Goal: Transaction & Acquisition: Obtain resource

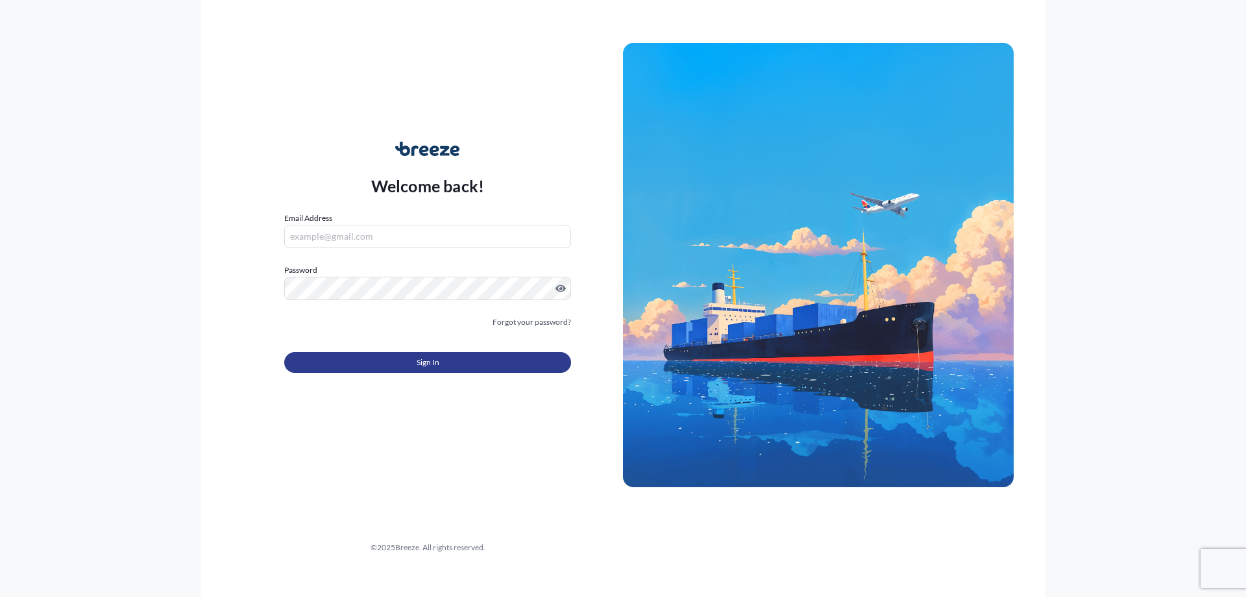
type input "[EMAIL_ADDRESS][DOMAIN_NAME]"
click at [466, 365] on button "Sign In" at bounding box center [427, 362] width 287 height 21
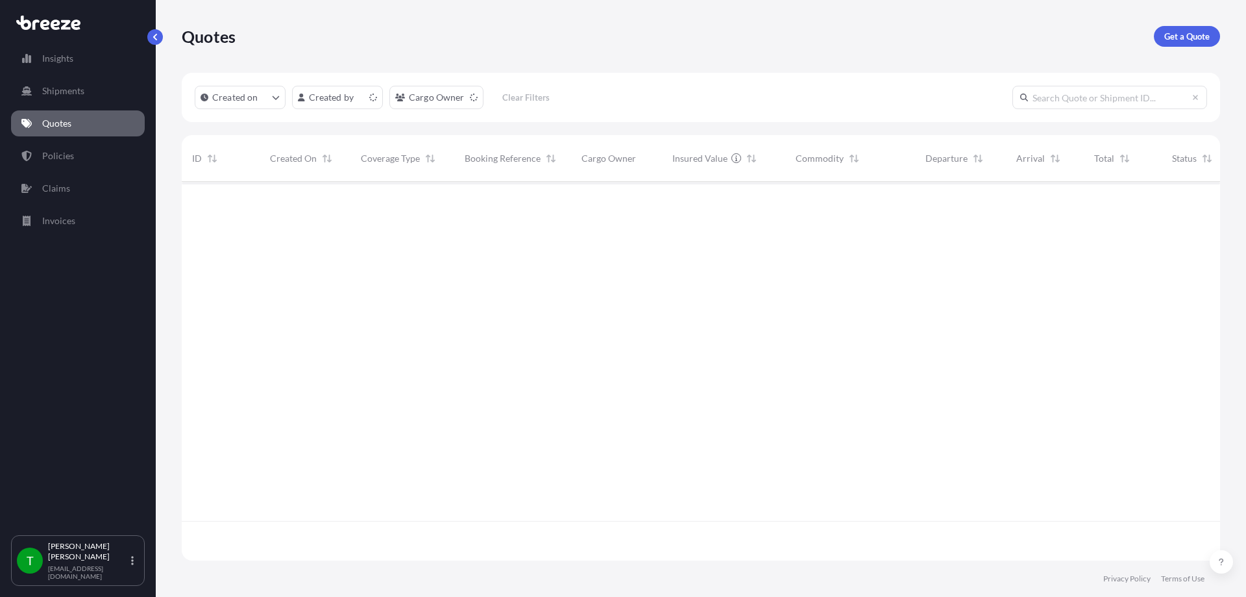
scroll to position [376, 1029]
click at [1179, 36] on p "Get a Quote" at bounding box center [1187, 36] width 45 height 13
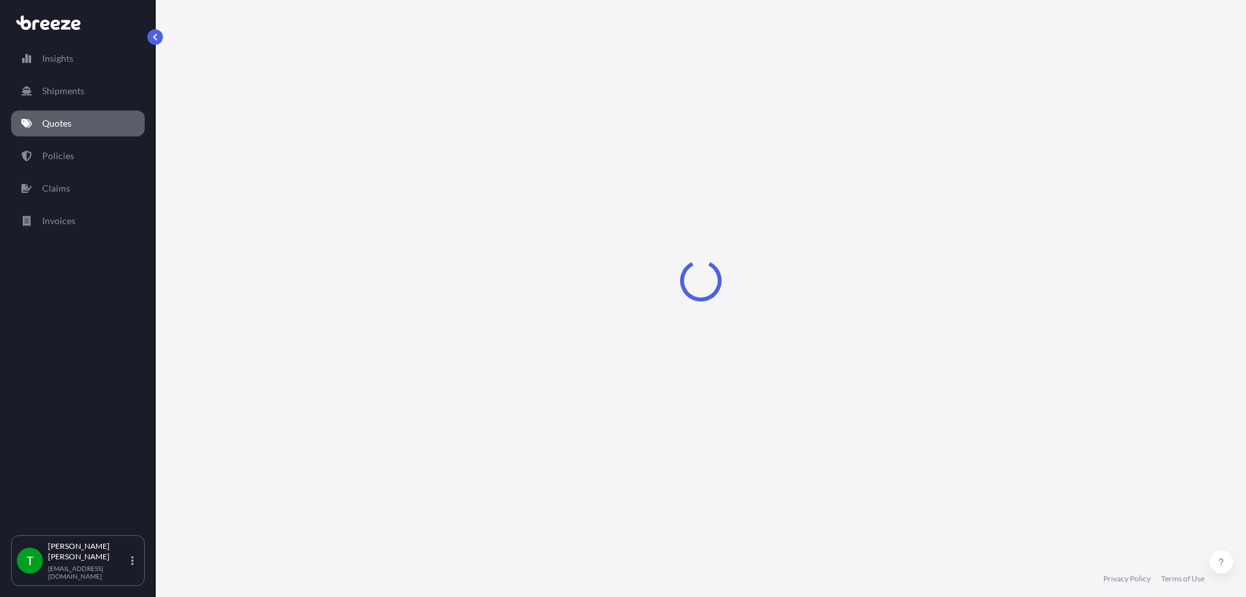
select select "Sea"
select select "1"
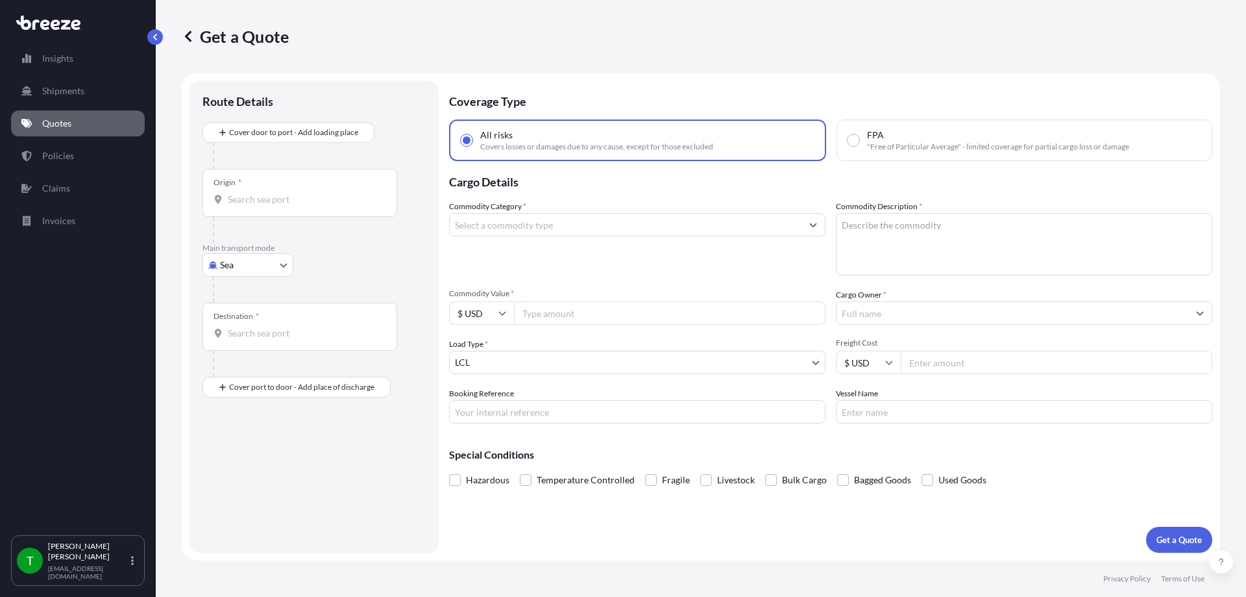
click at [253, 259] on body "Insights Shipments Quotes Policies Claims Invoices T [PERSON_NAME] [EMAIL_ADDRE…" at bounding box center [623, 298] width 1246 height 597
click at [238, 341] on span "Road" at bounding box center [237, 345] width 21 height 13
select select "Road"
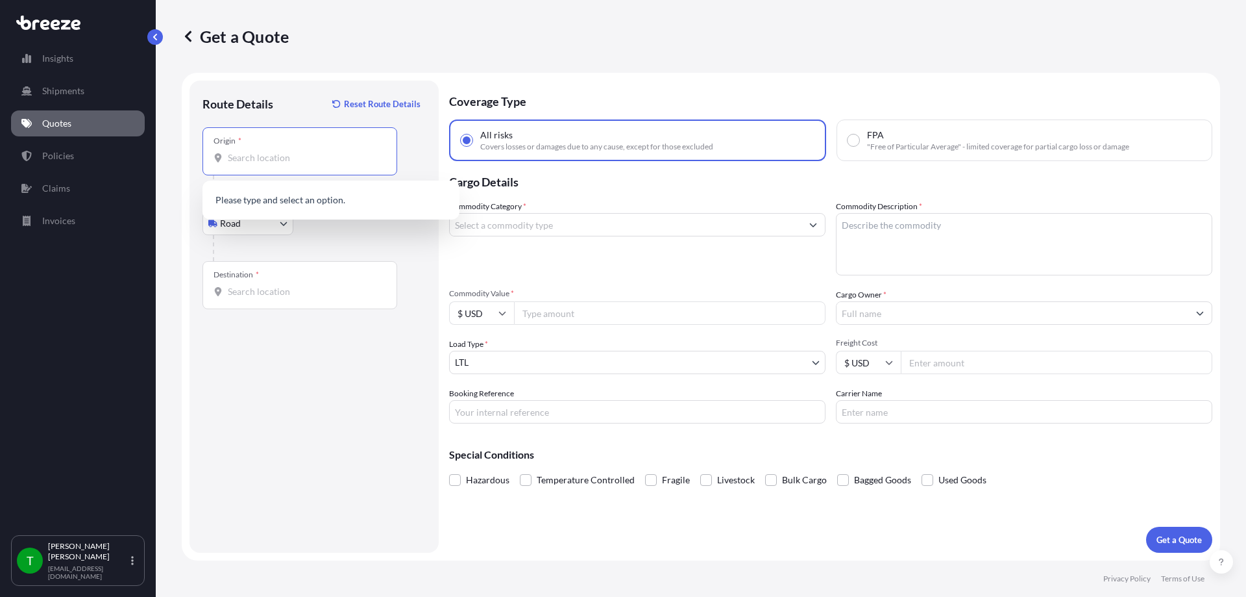
click at [277, 152] on input "Origin *" at bounding box center [304, 157] width 153 height 13
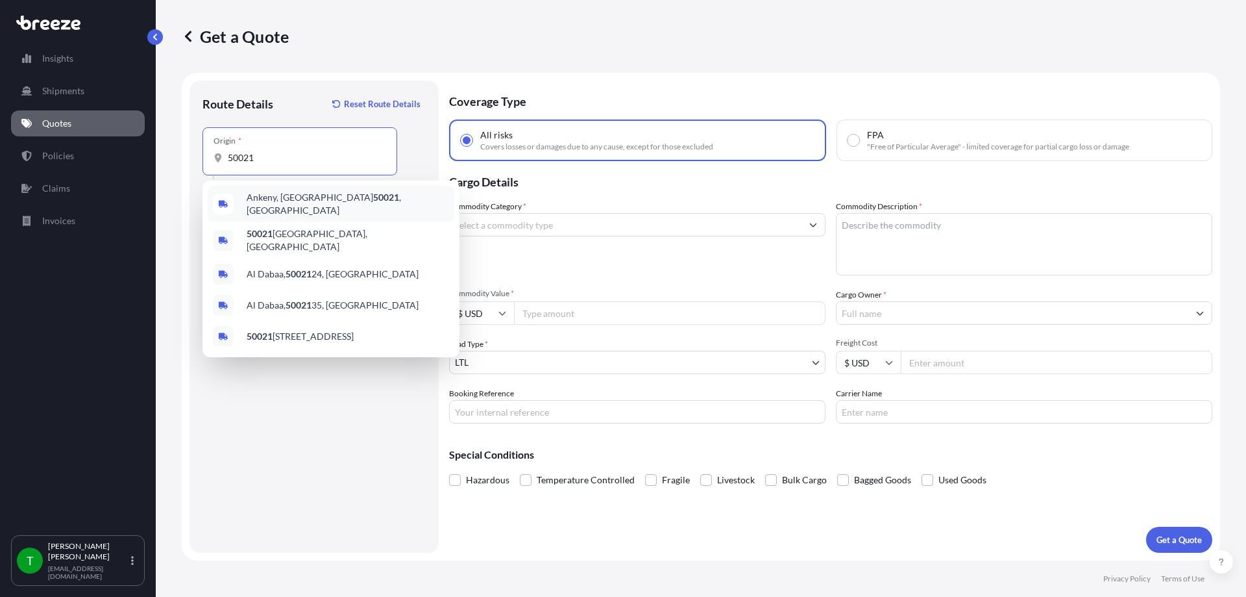
click at [271, 199] on span "Ankeny, IA 50021 , [GEOGRAPHIC_DATA]" at bounding box center [348, 204] width 203 height 26
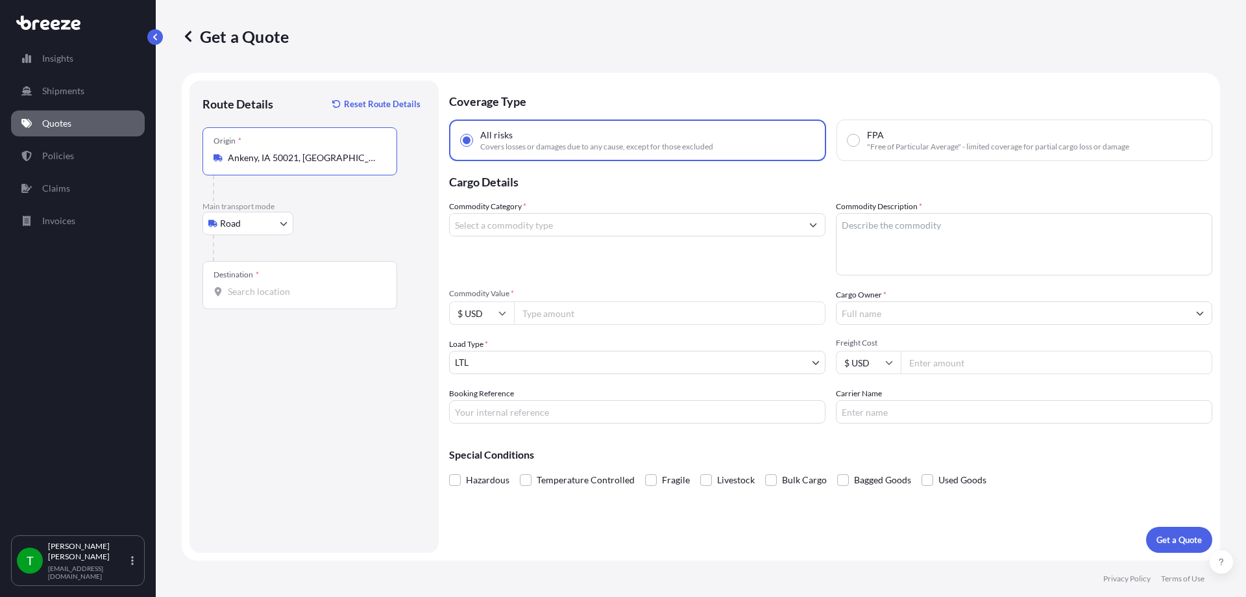
type input "Ankeny, IA 50021, [GEOGRAPHIC_DATA]"
click at [260, 296] on input "Destination *" at bounding box center [304, 291] width 153 height 13
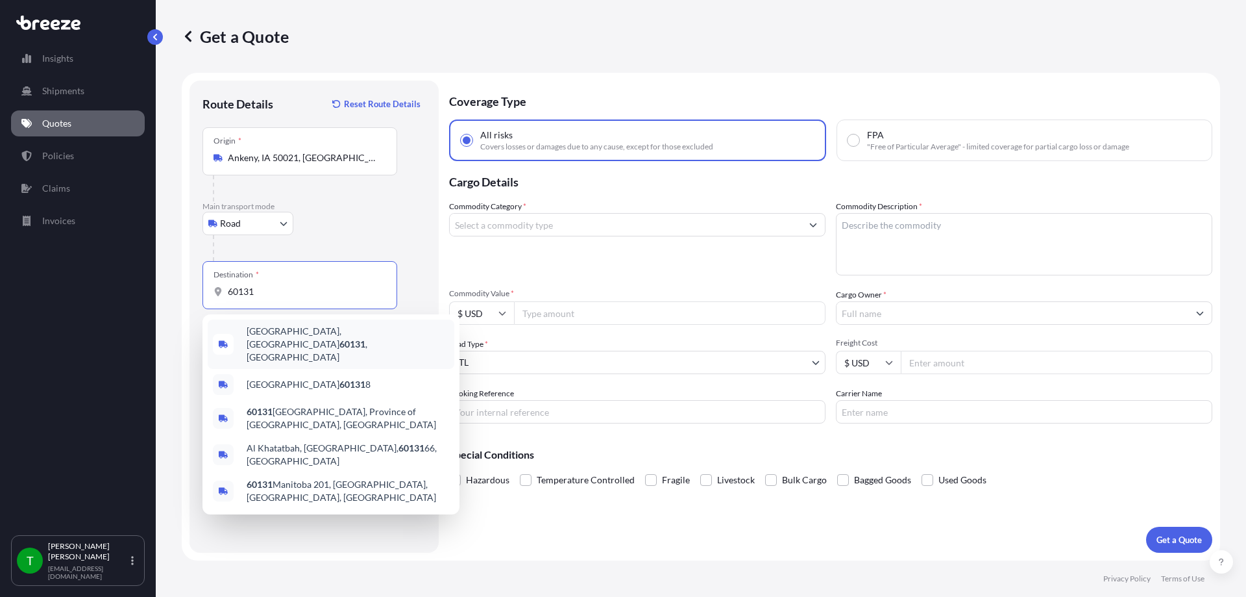
click at [282, 329] on span "[GEOGRAPHIC_DATA] , [GEOGRAPHIC_DATA]" at bounding box center [348, 344] width 203 height 39
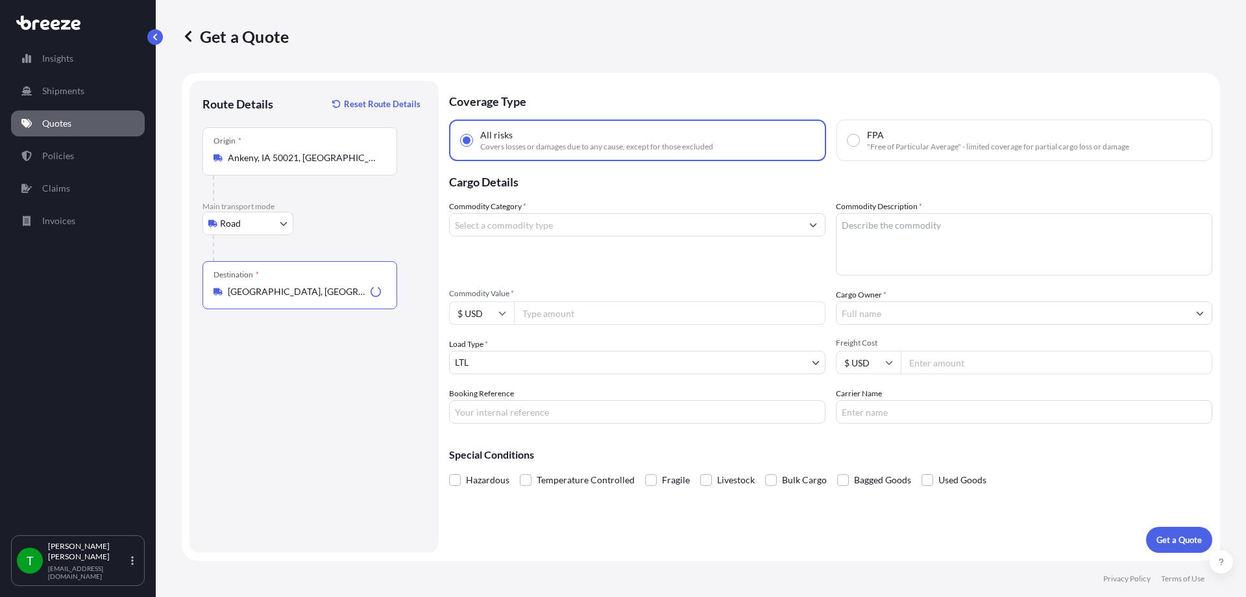
type input "[GEOGRAPHIC_DATA], [GEOGRAPHIC_DATA]"
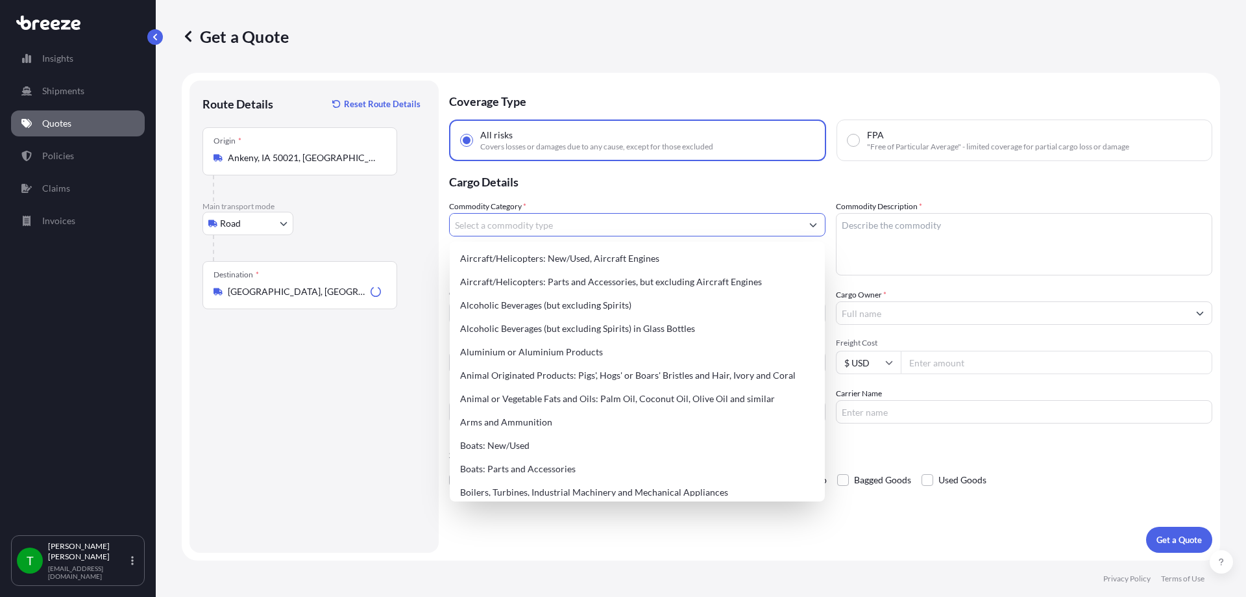
click at [587, 232] on input "Commodity Category *" at bounding box center [626, 224] width 352 height 23
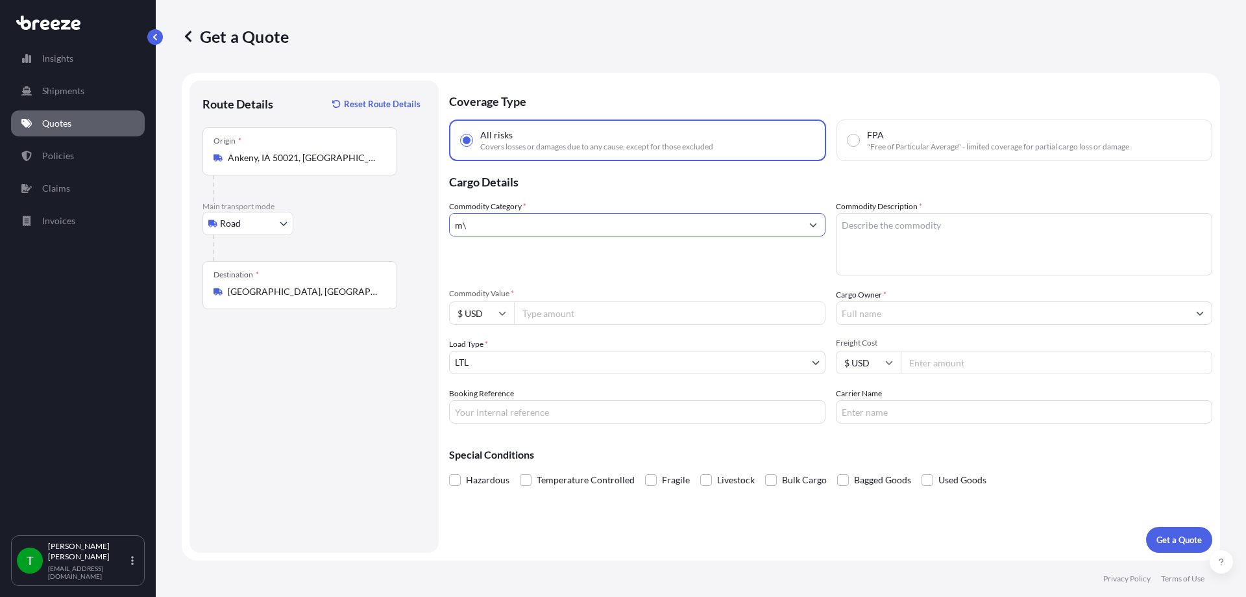
type input "m"
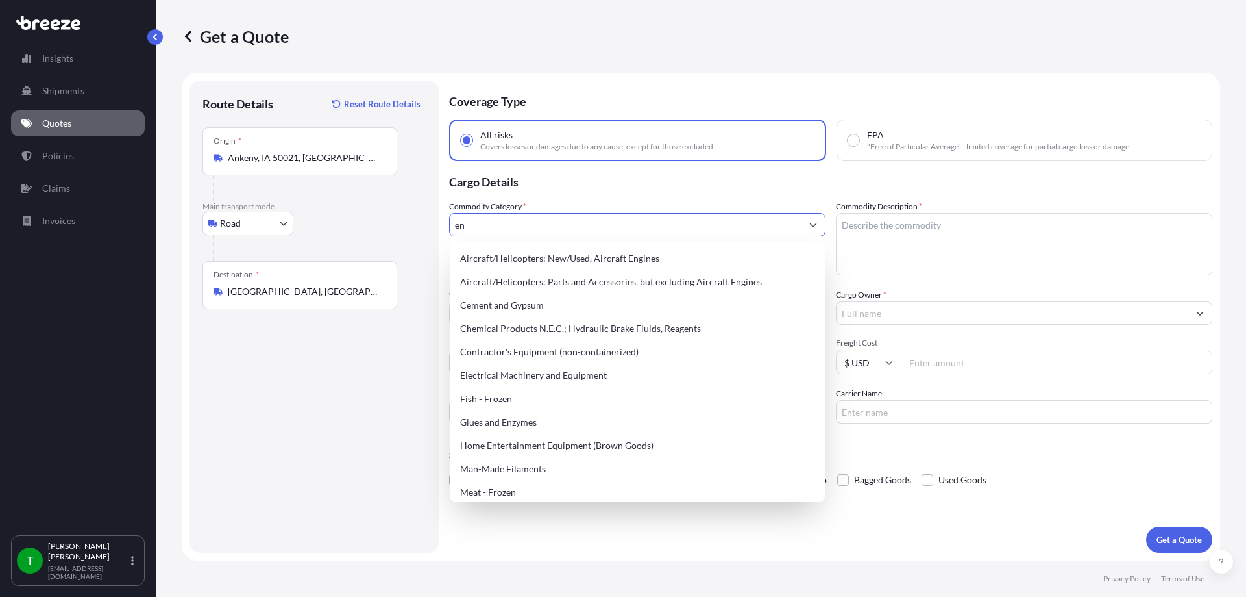
type input "e"
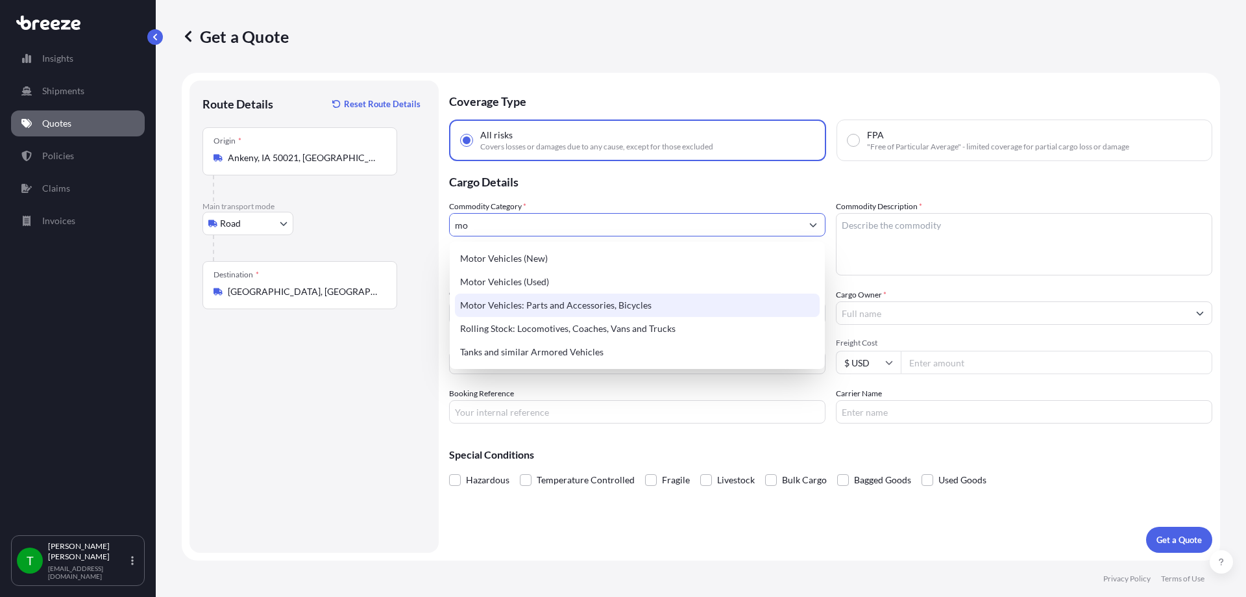
click at [587, 305] on div "Motor Vehicles: Parts and Accessories, Bicycles" at bounding box center [637, 304] width 365 height 23
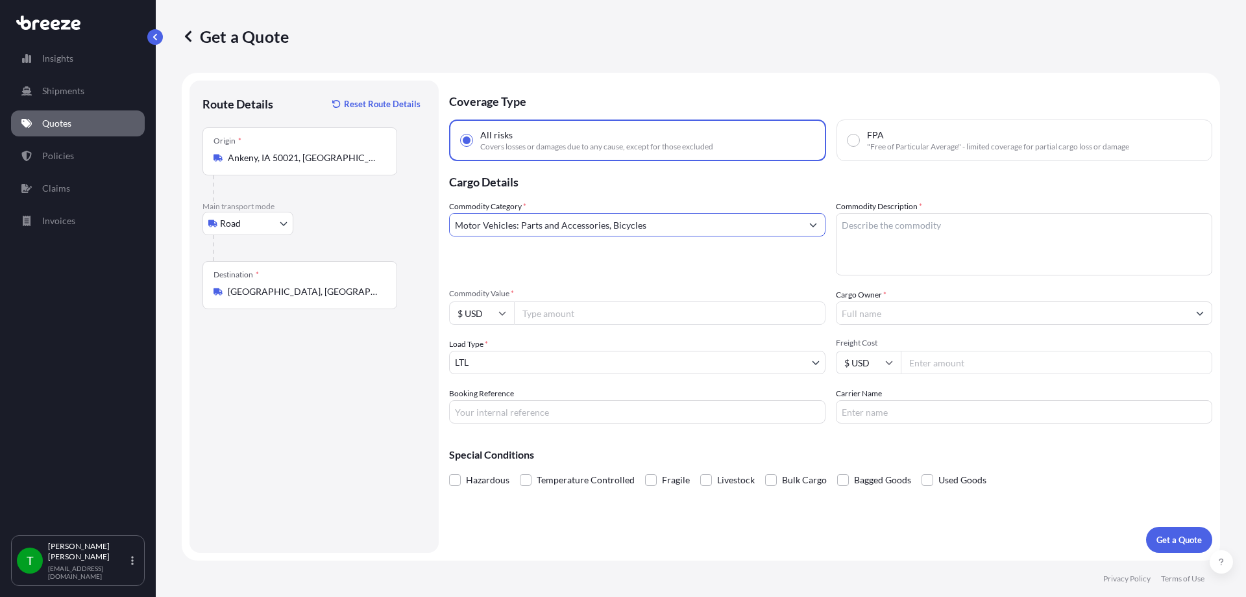
type input "Motor Vehicles: Parts and Accessories, Bicycles"
click at [935, 253] on textarea "Commodity Description *" at bounding box center [1024, 244] width 376 height 62
type textarea "engine"
type input "36000"
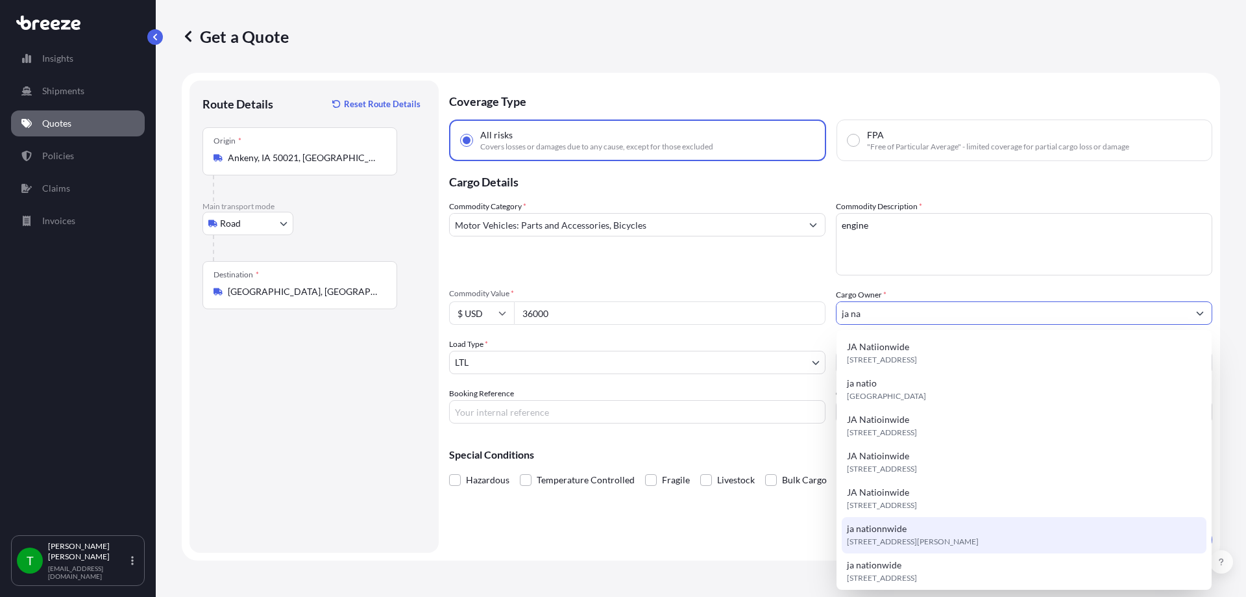
click at [903, 532] on span "ja nationnwide" at bounding box center [877, 528] width 60 height 13
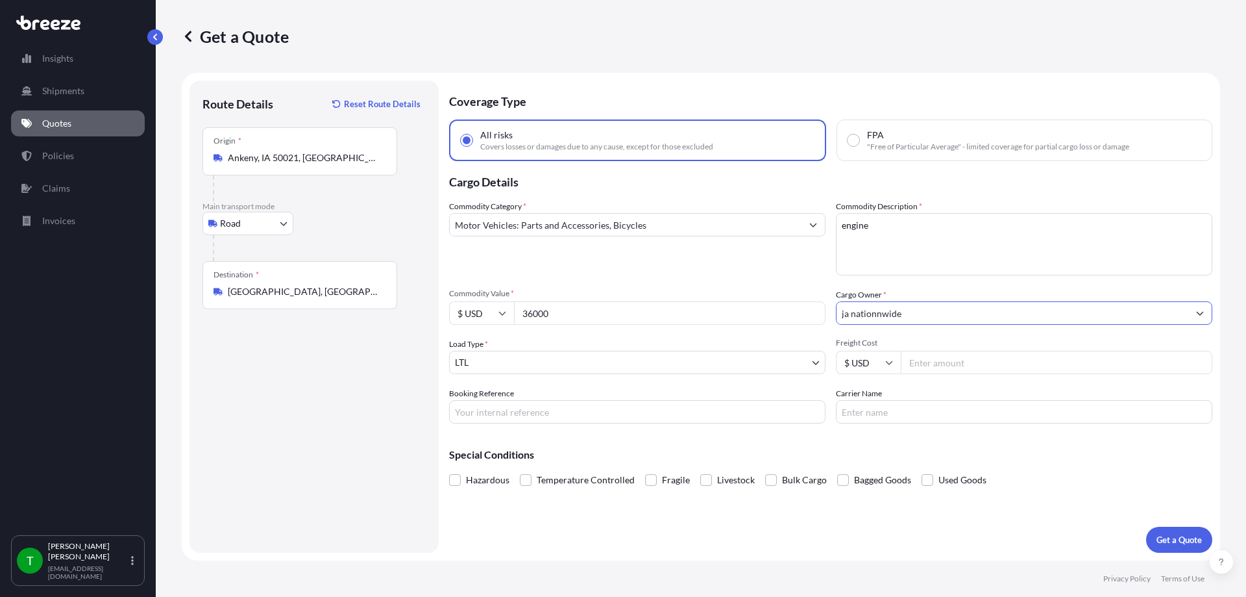
type input "ja nationnwide"
click at [951, 358] on input "Freight Cost" at bounding box center [1057, 362] width 312 height 23
type input "250"
click at [1174, 537] on p "Get a Quote" at bounding box center [1179, 539] width 45 height 13
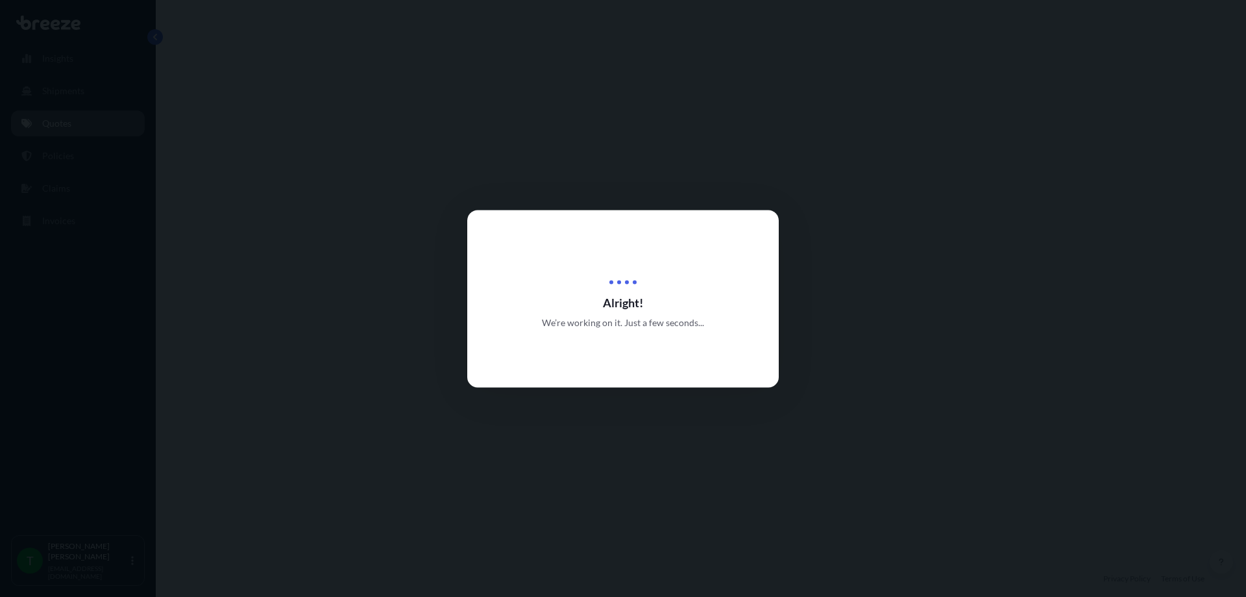
select select "Road"
select select "1"
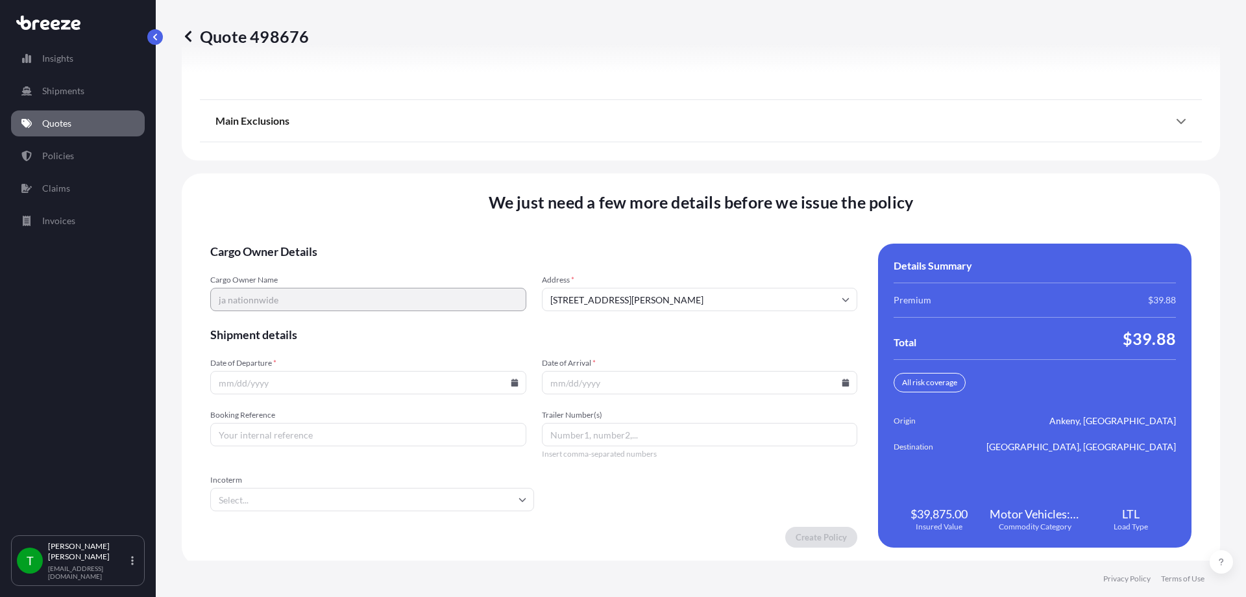
scroll to position [1670, 0]
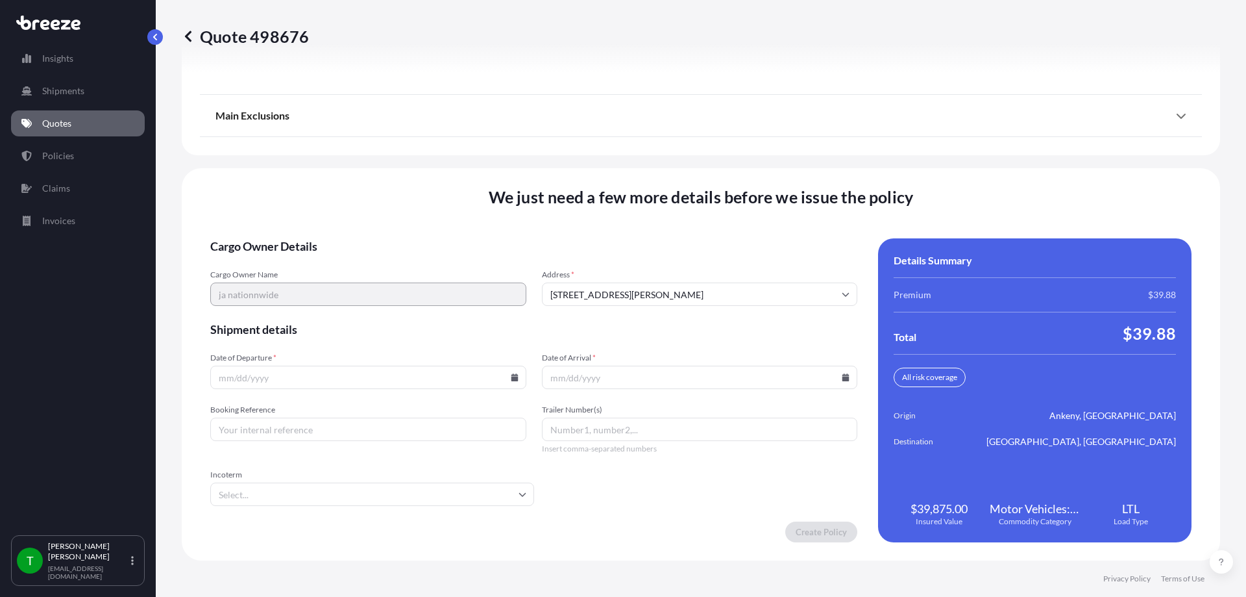
click at [506, 374] on input "Date of Departure *" at bounding box center [368, 376] width 316 height 23
click at [511, 374] on icon at bounding box center [515, 377] width 8 height 8
click at [365, 234] on button "11" at bounding box center [366, 237] width 21 height 21
type input "[DATE]"
click at [842, 380] on icon at bounding box center [846, 377] width 8 height 8
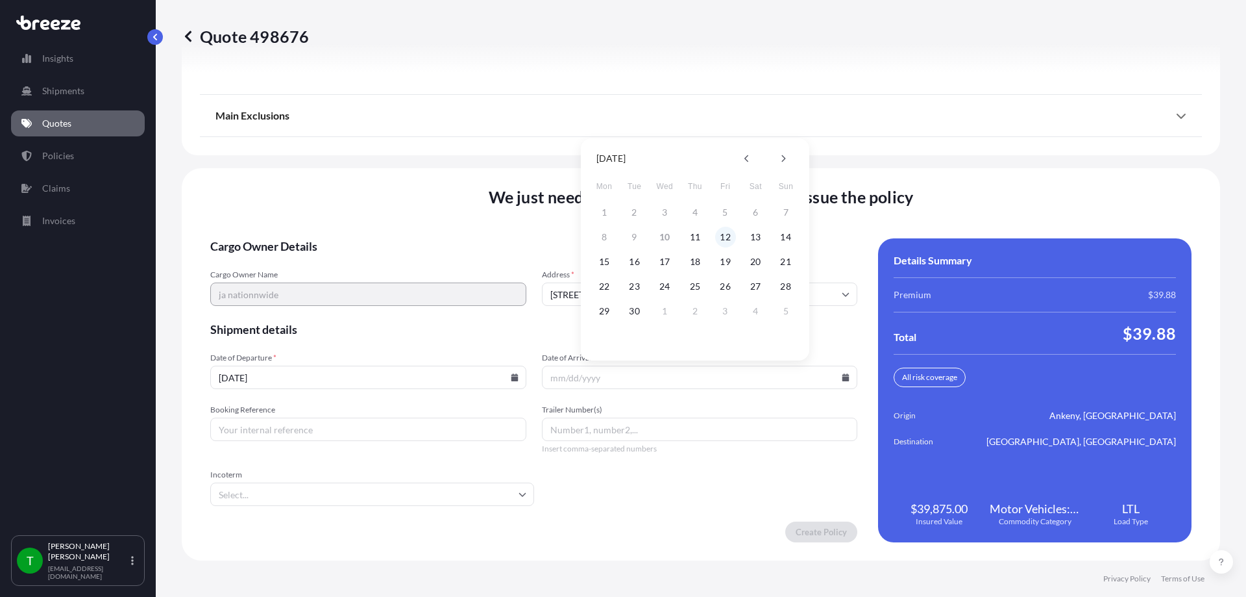
click at [726, 237] on button "12" at bounding box center [725, 237] width 21 height 21
type input "[DATE]"
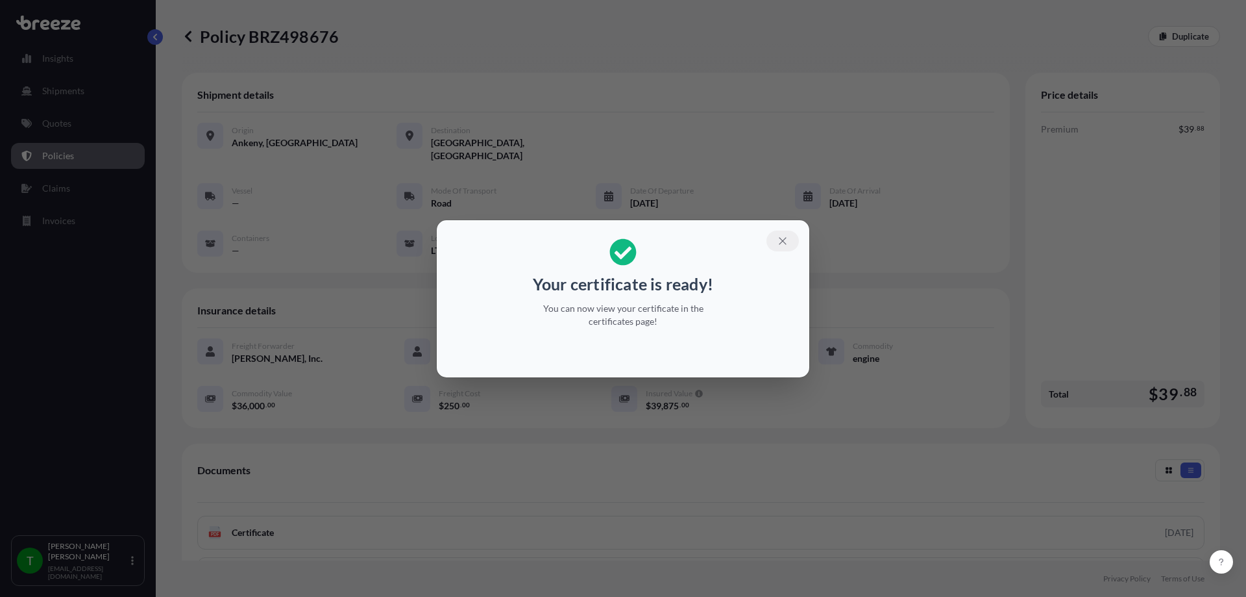
click at [791, 241] on button "button" at bounding box center [783, 240] width 32 height 21
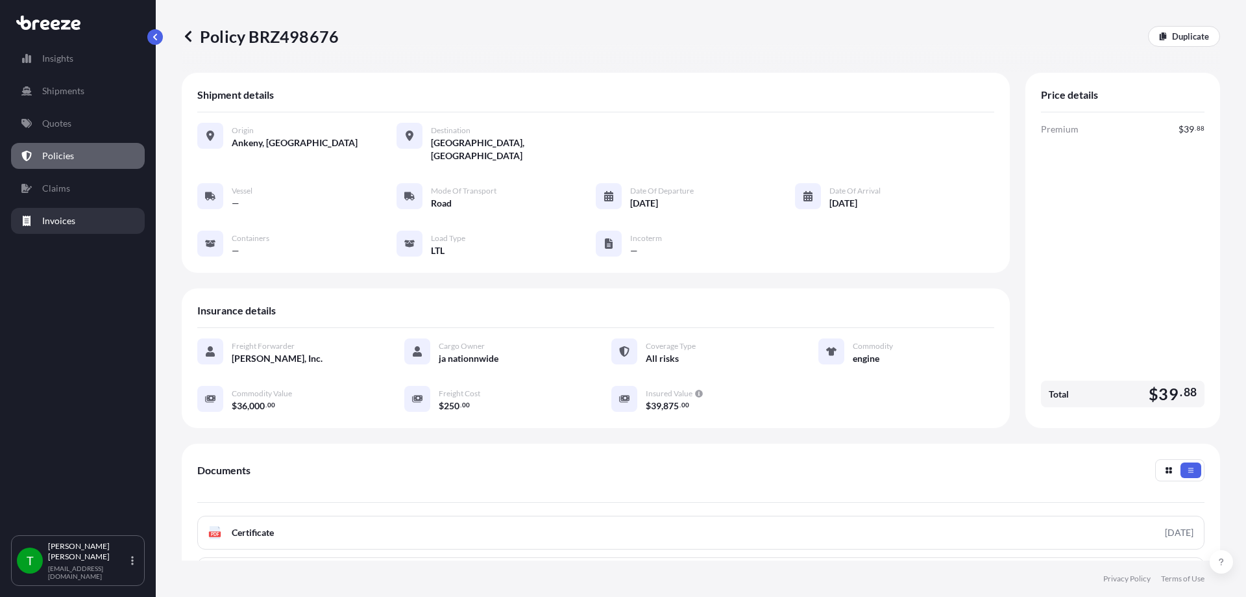
click at [62, 219] on p "Invoices" at bounding box center [58, 220] width 33 height 13
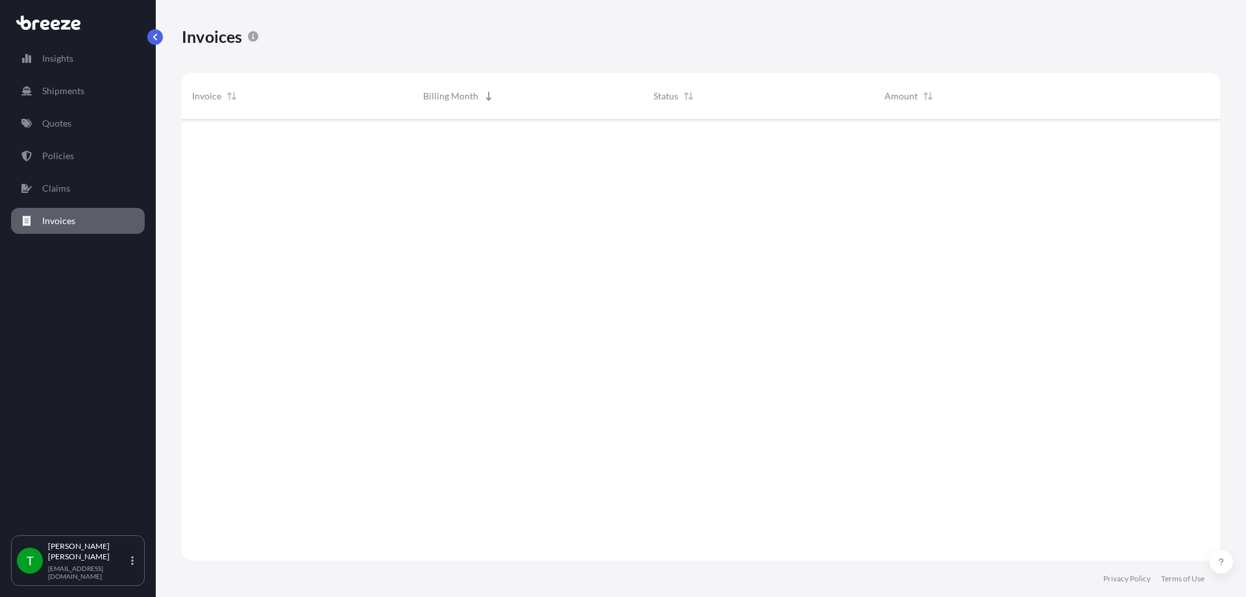
scroll to position [478, 1029]
click at [52, 187] on p "Claims" at bounding box center [56, 188] width 28 height 13
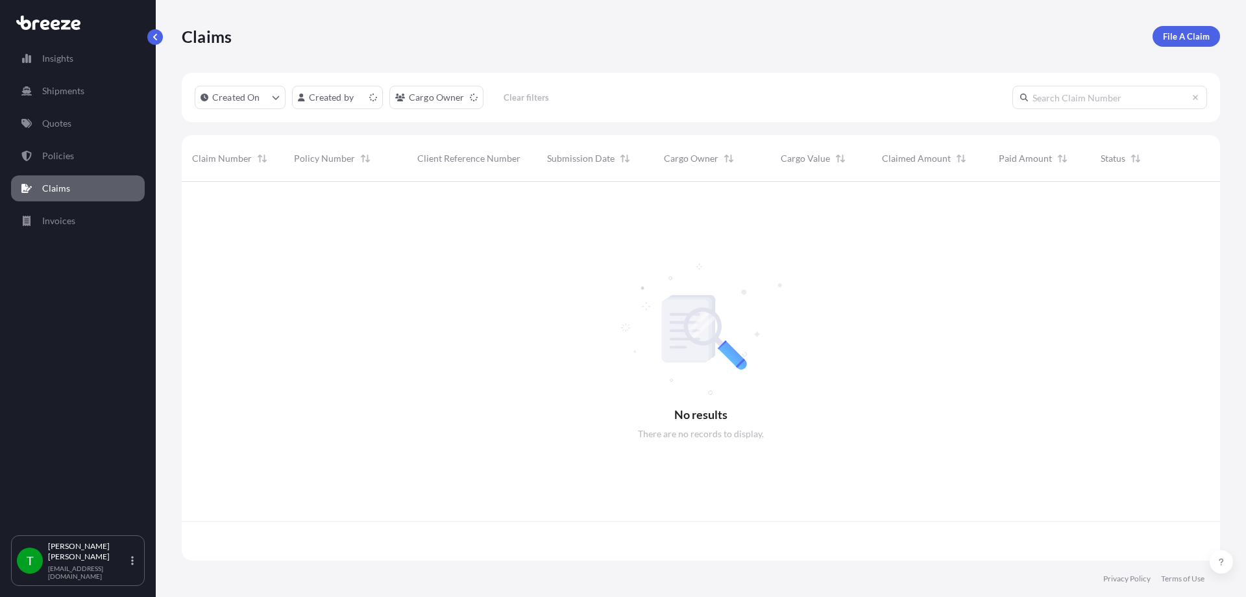
scroll to position [376, 1029]
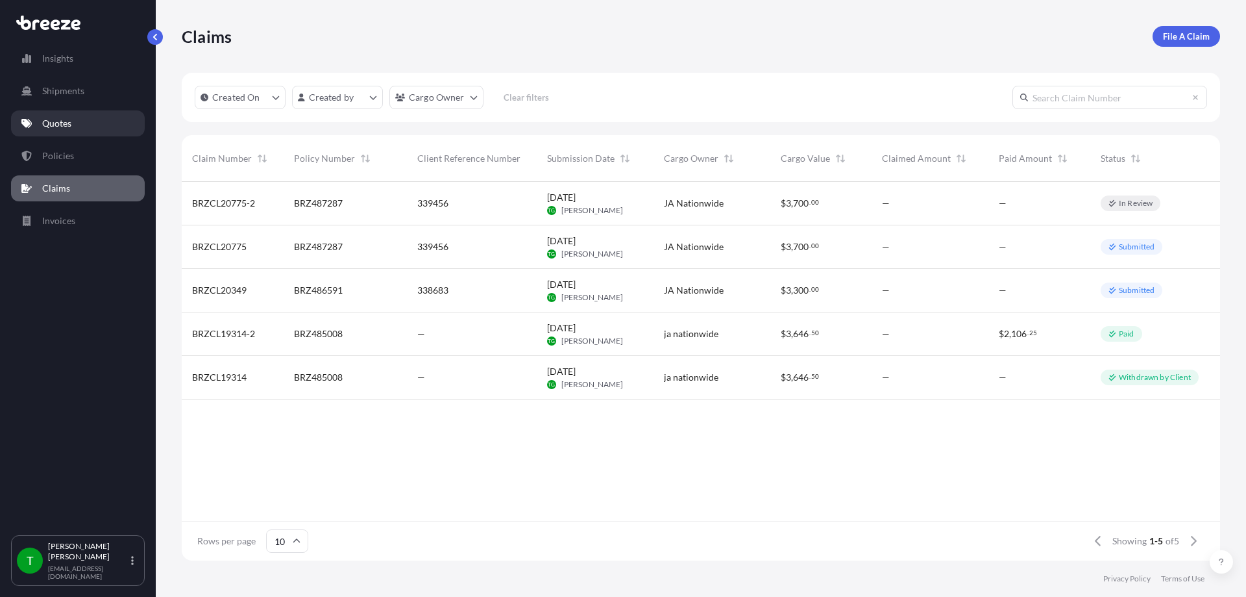
click at [60, 129] on p "Quotes" at bounding box center [56, 123] width 29 height 13
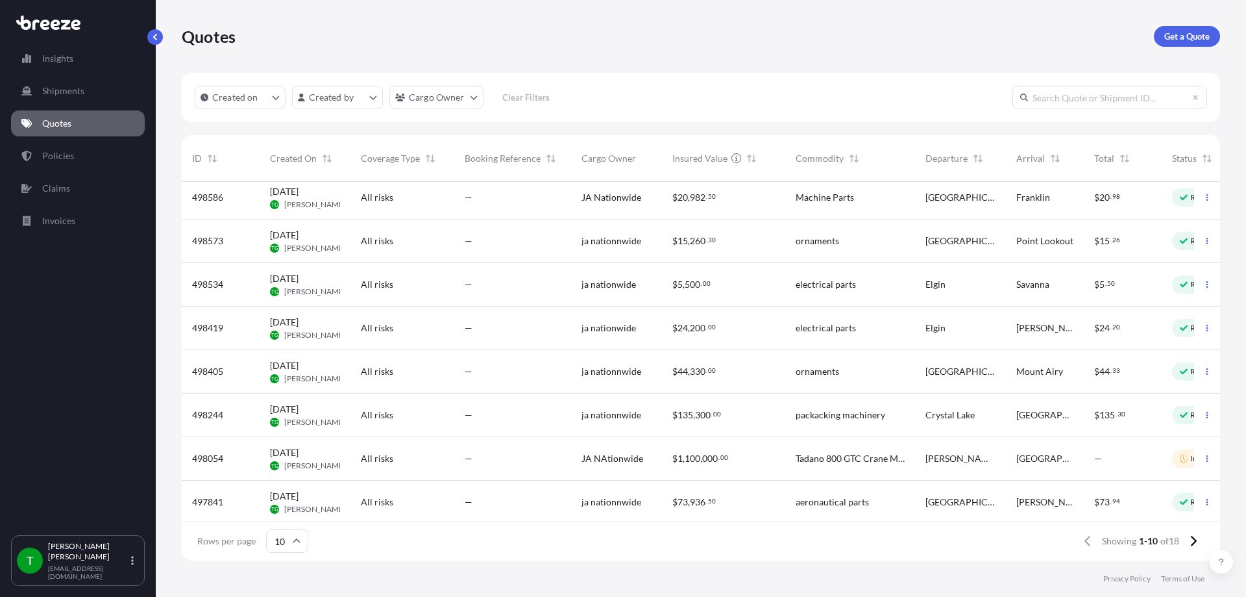
scroll to position [106, 0]
click at [299, 399] on span "[DATE]" at bounding box center [284, 405] width 29 height 13
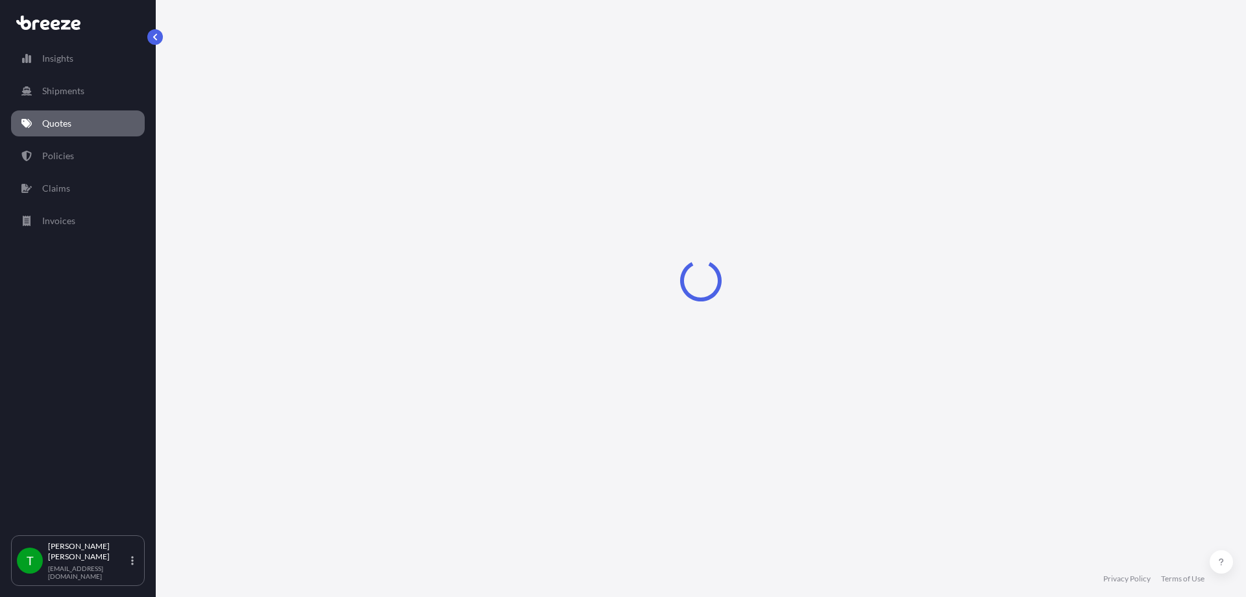
select select "Road"
select select "1"
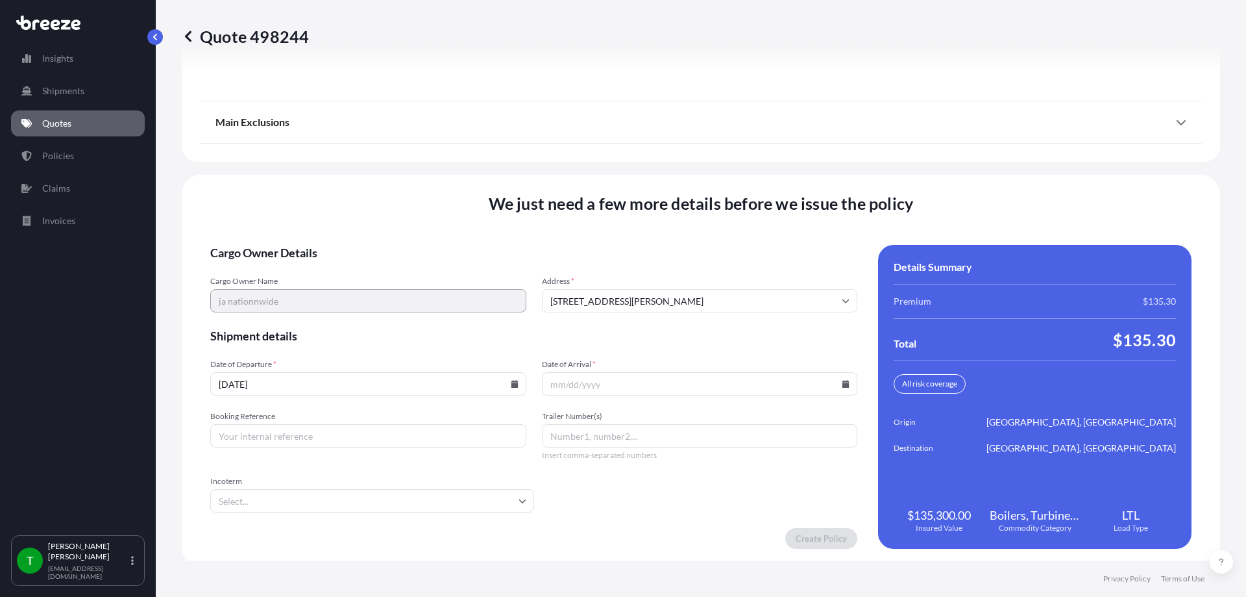
scroll to position [1670, 0]
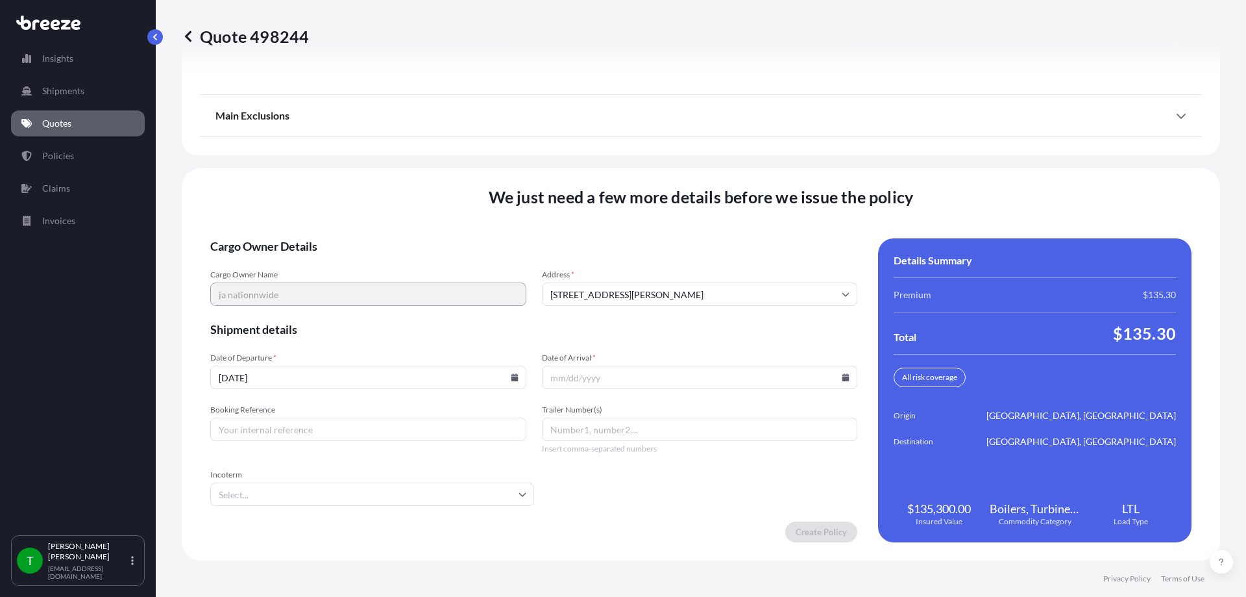
click at [506, 376] on input "[DATE]" at bounding box center [368, 376] width 316 height 23
click at [511, 376] on icon at bounding box center [515, 377] width 8 height 8
click at [392, 236] on button "12" at bounding box center [397, 237] width 21 height 21
type input "[DATE]"
click at [833, 376] on input "Date of Arrival *" at bounding box center [700, 376] width 316 height 23
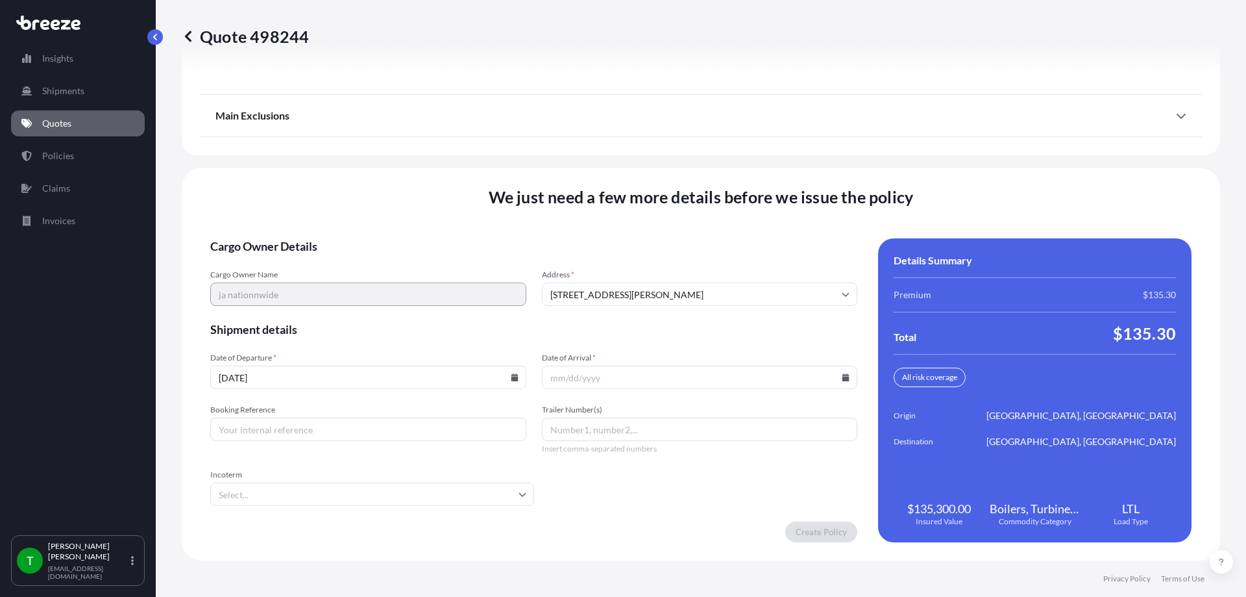
click at [842, 376] on icon at bounding box center [846, 377] width 8 height 8
click at [756, 238] on button "13" at bounding box center [755, 237] width 21 height 21
click at [836, 381] on input "[DATE]" at bounding box center [700, 376] width 316 height 23
click at [842, 376] on icon at bounding box center [846, 377] width 8 height 8
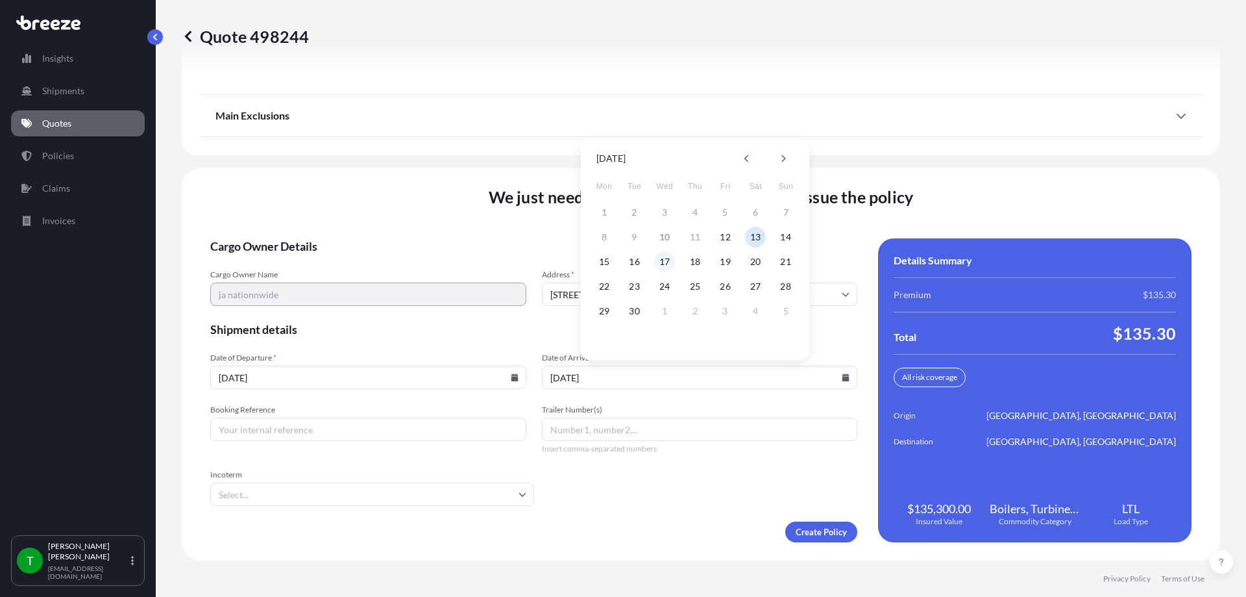
click at [663, 260] on button "17" at bounding box center [664, 261] width 21 height 21
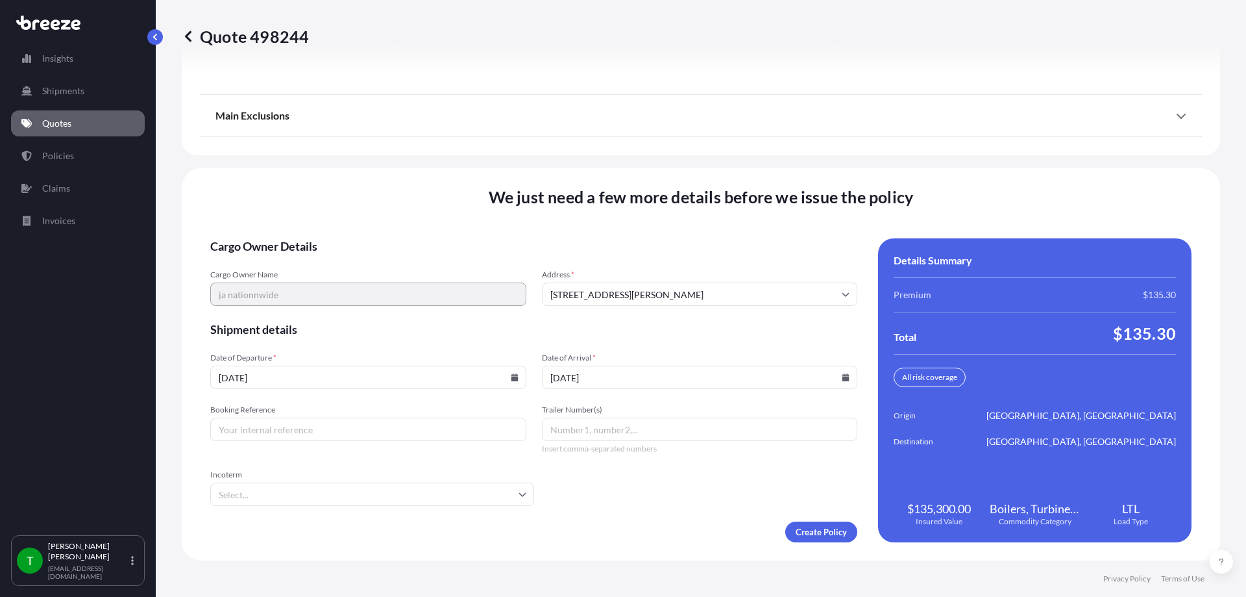
type input "[DATE]"
